Goal: Information Seeking & Learning: Check status

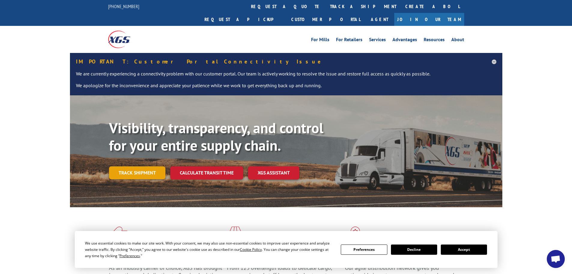
click at [137, 166] on link "Track shipment" at bounding box center [137, 172] width 56 height 13
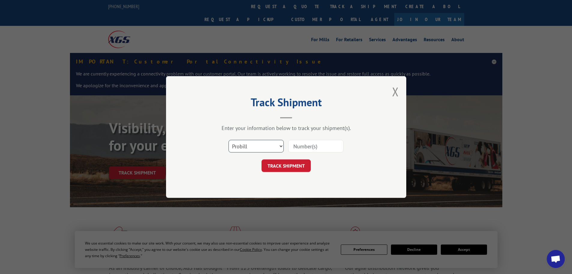
click at [267, 144] on select "Select category... Probill BOL PO" at bounding box center [256, 146] width 55 height 13
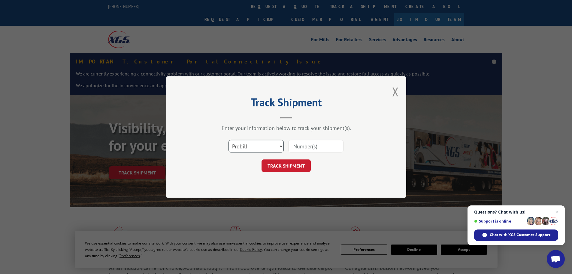
select select "bol"
click at [229, 140] on select "Select category... Probill BOL PO" at bounding box center [256, 146] width 55 height 13
click at [325, 147] on input at bounding box center [315, 146] width 55 height 13
paste input "6046311"
type input "6046311"
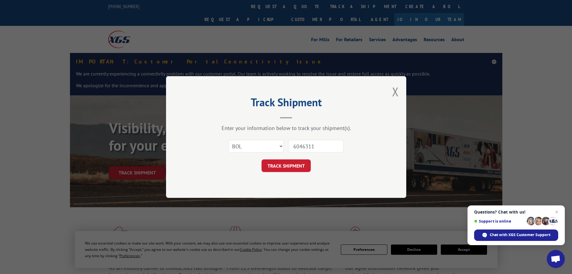
click at [285, 170] on button "TRACK SHIPMENT" at bounding box center [286, 165] width 49 height 13
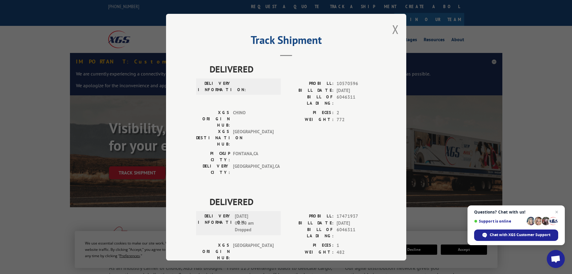
click at [398, 31] on div "Track Shipment DELIVERED DELIVERY INFORMATION: PROBILL: 10570596 BILL DATE: [DA…" at bounding box center [286, 137] width 240 height 246
click at [392, 28] on button "Close modal" at bounding box center [395, 29] width 7 height 16
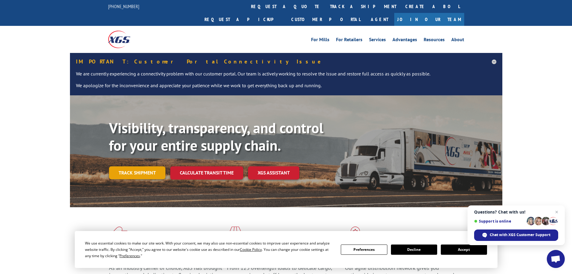
click at [139, 166] on link "Track shipment" at bounding box center [137, 172] width 56 height 13
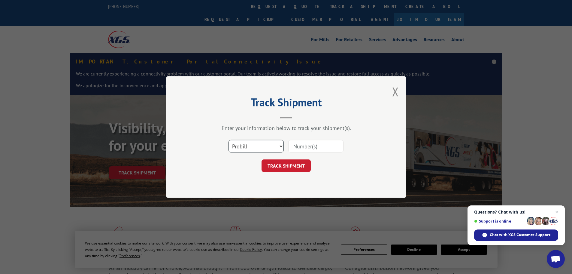
click at [248, 143] on select "Select category... Probill BOL PO" at bounding box center [256, 146] width 55 height 13
select select "bol"
click at [229, 140] on select "Select category... Probill BOL PO" at bounding box center [256, 146] width 55 height 13
click at [327, 143] on input at bounding box center [315, 146] width 55 height 13
paste input "6082615"
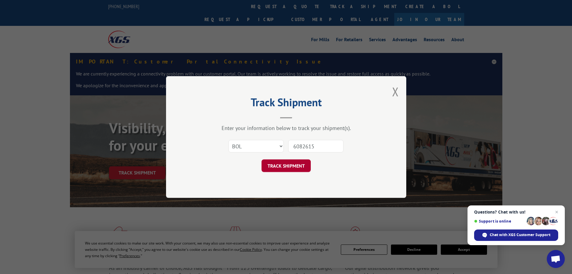
type input "6082615"
click at [274, 167] on button "TRACK SHIPMENT" at bounding box center [286, 165] width 49 height 13
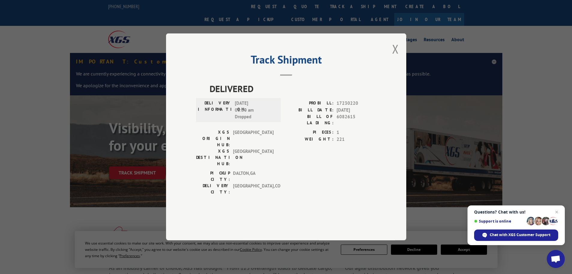
click at [60, 70] on div "Track Shipment DELIVERED DELIVERY INFORMATION: [DATE] 06:00 am Dropped PROBILL:…" at bounding box center [286, 137] width 572 height 274
click at [394, 57] on button "Close modal" at bounding box center [395, 49] width 7 height 16
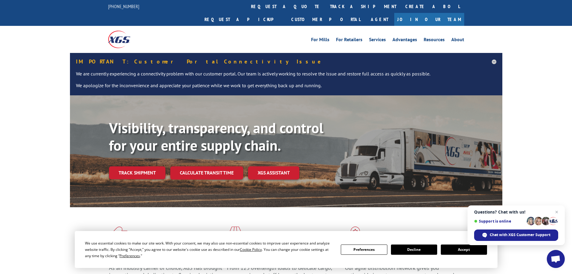
click at [22, 99] on div "Visibility, transparency, and control for your entire supply chain. Track shipm…" at bounding box center [286, 156] width 572 height 123
